Goal: Obtain resource: Download file/media

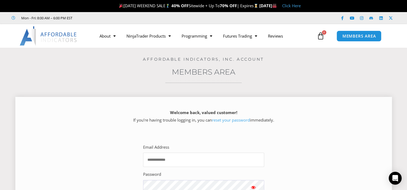
click at [228, 162] on input "Email Address" at bounding box center [203, 160] width 121 height 14
type input "**********"
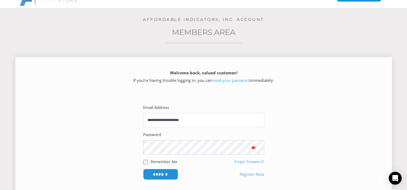
scroll to position [81, 0]
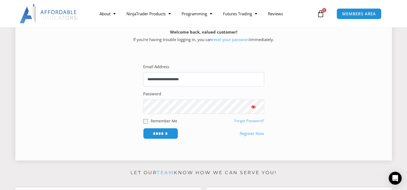
click at [143, 128] on input "******" at bounding box center [160, 133] width 35 height 11
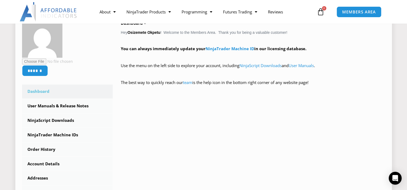
scroll to position [134, 0]
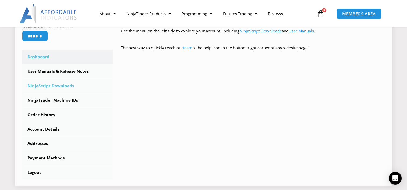
click at [64, 84] on link "NinjaScript Downloads" at bounding box center [67, 86] width 91 height 14
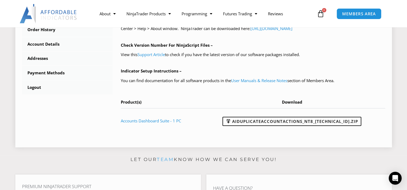
scroll to position [215, 0]
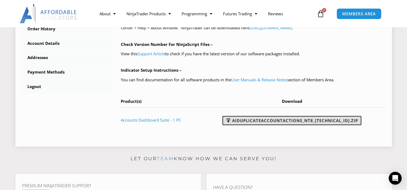
click at [301, 120] on link "AIDuplicateAccountActions_NT8_25.2.5.1.zip" at bounding box center [291, 120] width 139 height 9
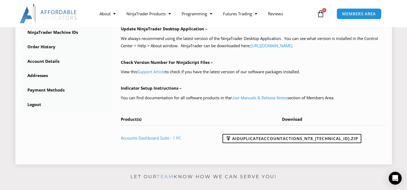
scroll to position [161, 0]
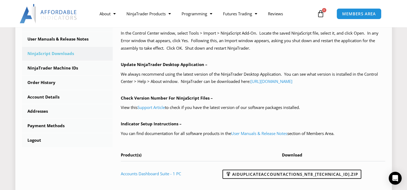
click at [199, 157] on th "Product(s)" at bounding box center [162, 157] width 82 height 10
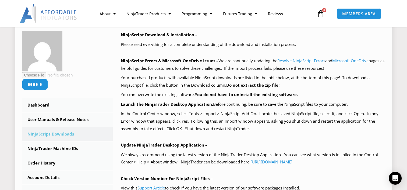
scroll to position [107, 0]
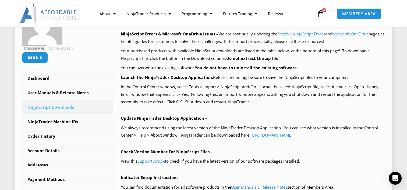
click at [278, 151] on p "Check Version Number For NinjaScript Files –" at bounding box center [253, 152] width 264 height 8
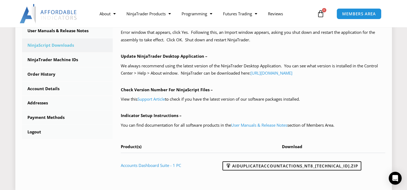
scroll to position [161, 0]
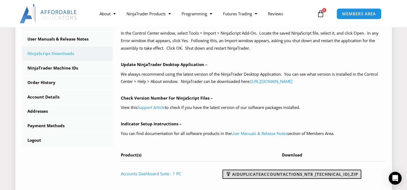
click at [299, 173] on link "AIDuplicateAccountActions_NT8_25.2.5.1.zip" at bounding box center [291, 174] width 139 height 9
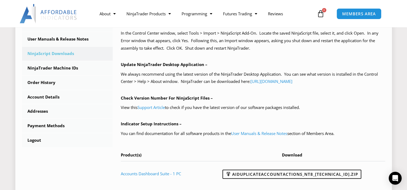
click at [233, 159] on th "Download" at bounding box center [294, 157] width 182 height 10
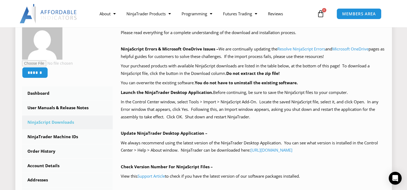
scroll to position [81, 0]
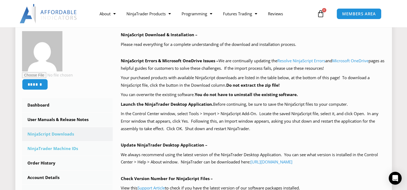
click at [63, 148] on link "NinjaTrader Machine IDs" at bounding box center [67, 149] width 91 height 14
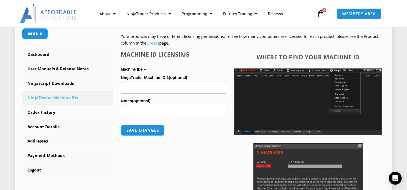
scroll to position [134, 0]
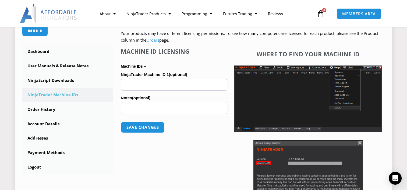
click at [149, 107] on input "Notes (optional)" at bounding box center [174, 108] width 106 height 12
type input "****"
click at [147, 84] on input "NinjaTrader Machine ID 1 (optional)" at bounding box center [174, 85] width 106 height 12
click at [202, 85] on input "NinjaTrader Machine ID 1 (optional)" at bounding box center [174, 85] width 106 height 12
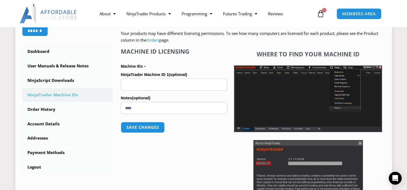
paste input "**********"
type input "**********"
click at [153, 130] on button "Save changes" at bounding box center [143, 128] width 46 height 12
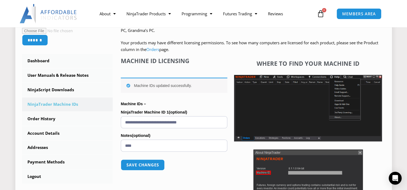
scroll to position [134, 0]
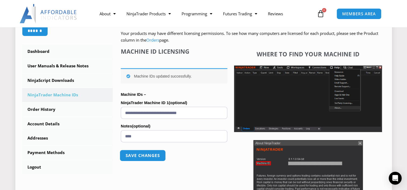
click at [144, 154] on button "Save changes" at bounding box center [143, 156] width 46 height 12
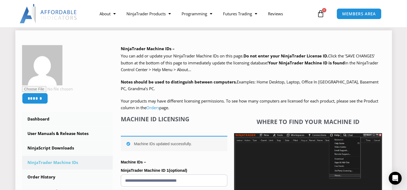
scroll to position [81, 0]
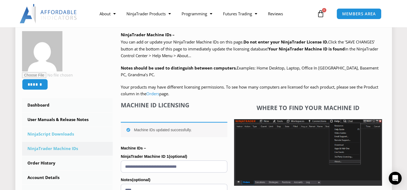
click at [70, 134] on link "NinjaScript Downloads" at bounding box center [67, 134] width 91 height 14
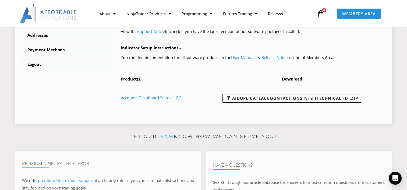
scroll to position [242, 0]
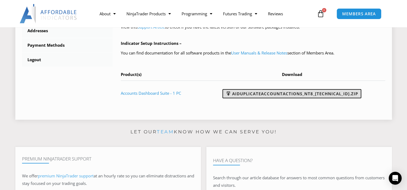
click at [303, 92] on link "AIDuplicateAccountActions_NT8_[TECHNICAL_ID].zip" at bounding box center [291, 93] width 139 height 9
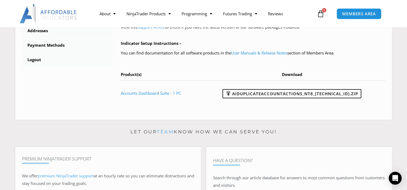
click at [50, 138] on div "Let our team know how we can serve you!" at bounding box center [203, 133] width 376 height 11
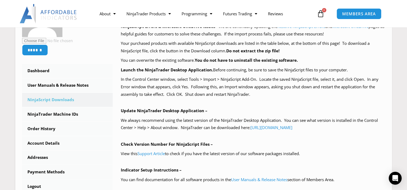
scroll to position [81, 0]
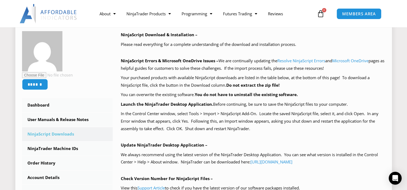
click at [279, 178] on p "Check Version Number For NinjaScript Files –" at bounding box center [253, 179] width 264 height 8
click at [234, 128] on p "In the Control Center window, select Tools > Import > NinjaScript Add-On. Locat…" at bounding box center [253, 121] width 264 height 23
click at [292, 135] on div "NinjaScript Download & Installation – Please read everything for a complete und…" at bounding box center [253, 149] width 264 height 236
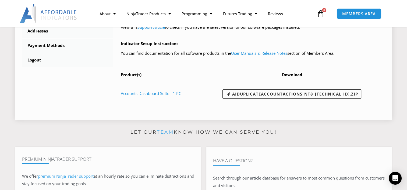
scroll to position [242, 0]
click at [161, 93] on link "Accounts Dashboard Suite - 1 PC" at bounding box center [151, 93] width 60 height 5
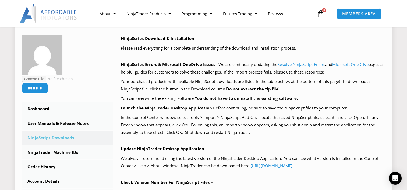
scroll to position [76, 0]
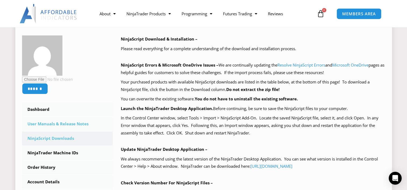
click at [55, 125] on link "User Manuals & Release Notes" at bounding box center [67, 124] width 91 height 14
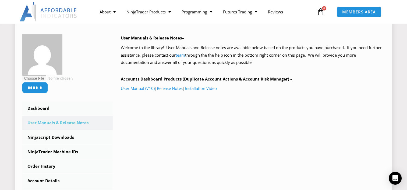
scroll to position [81, 0]
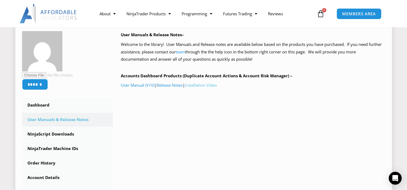
click at [215, 85] on link "Installation Video" at bounding box center [201, 84] width 32 height 5
